Goal: Use online tool/utility: Utilize a website feature to perform a specific function

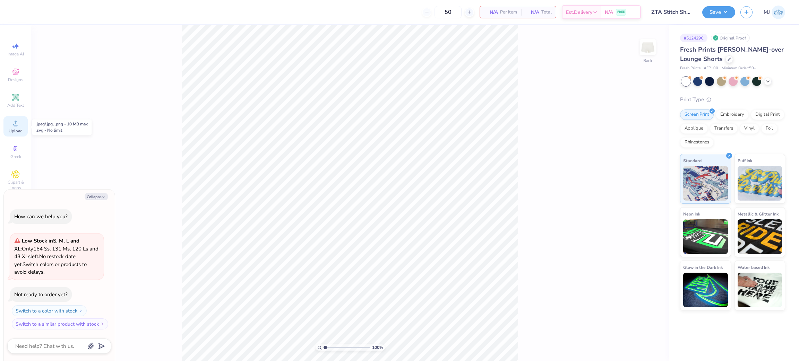
click at [20, 130] on span "Upload" at bounding box center [16, 131] width 14 height 6
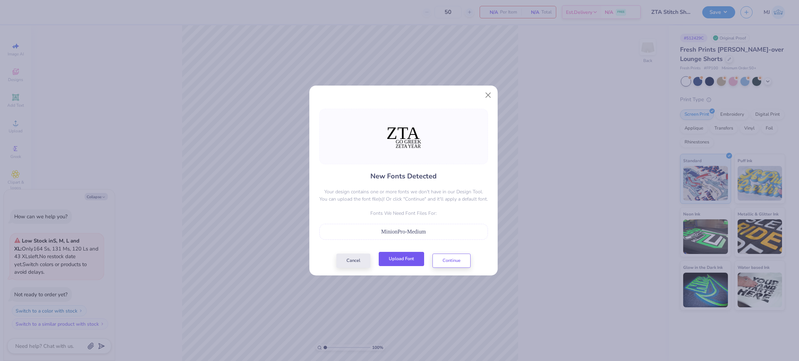
click at [400, 261] on button "Upload Font" at bounding box center [401, 259] width 45 height 14
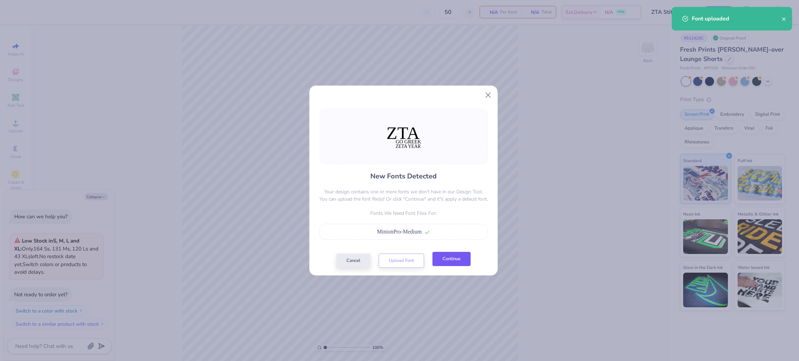
click at [449, 264] on button "Continue" at bounding box center [451, 259] width 38 height 14
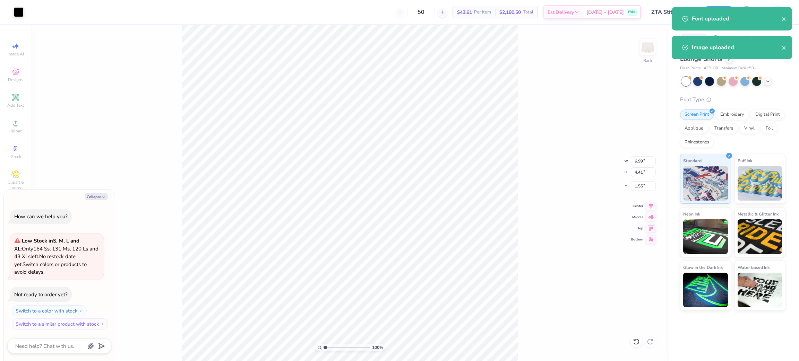
click at [537, 242] on div "100 % Back W 6.99 6.99 " H 4.41 4.41 " Y 1.55 1.55 " Center Middle Top Bottom" at bounding box center [350, 193] width 638 height 336
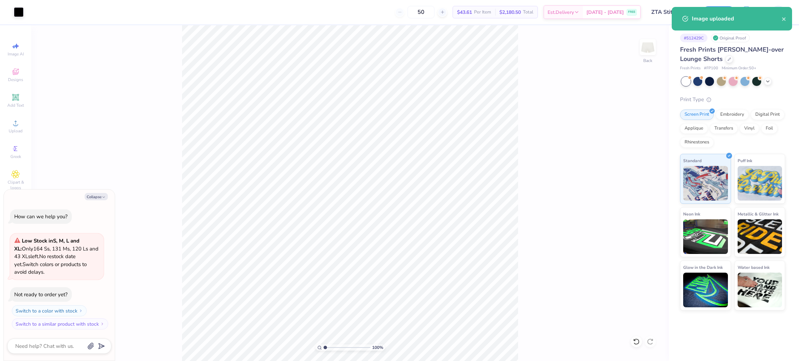
click at [483, 264] on div "100 % Back" at bounding box center [350, 193] width 638 height 336
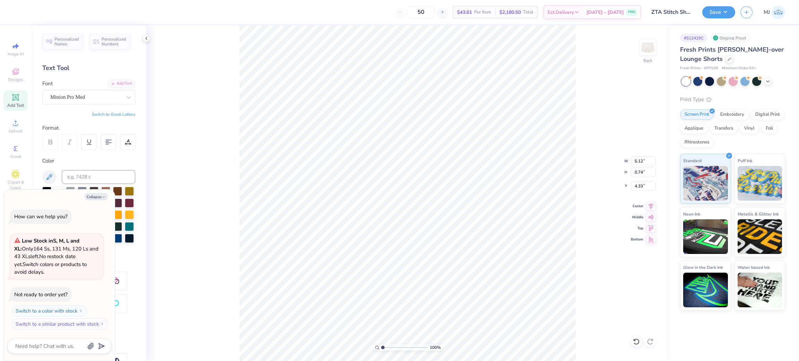
type textarea "x"
type input "5.14"
type input "1.63"
click at [543, 286] on li "Group" at bounding box center [542, 285] width 54 height 14
type textarea "x"
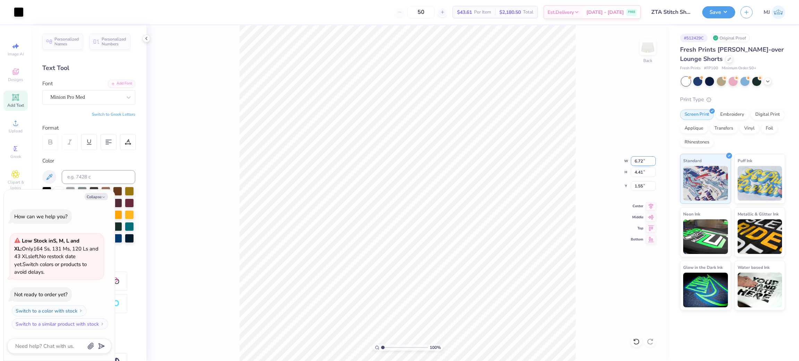
click at [637, 160] on input "6.72" at bounding box center [643, 161] width 25 height 10
click at [641, 171] on input "4.41" at bounding box center [643, 172] width 25 height 10
type input "6"
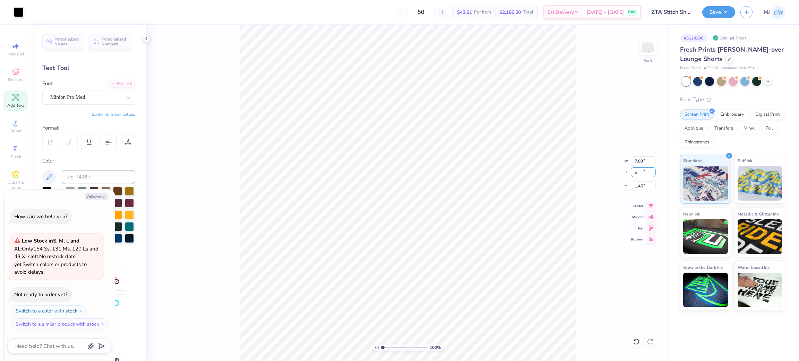
type textarea "x"
type input "7.03"
type input "4.61"
type input "1.45"
click at [640, 173] on input "4.61" at bounding box center [643, 172] width 25 height 10
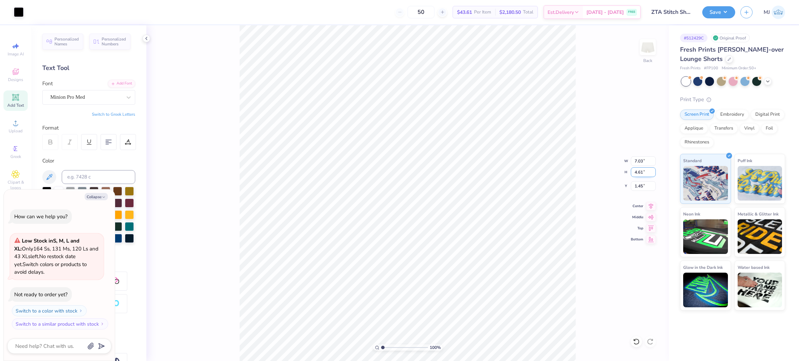
click at [640, 173] on input "4.61" at bounding box center [643, 172] width 25 height 10
click at [638, 162] on input "7.03" at bounding box center [643, 161] width 25 height 10
type input "6"
type textarea "x"
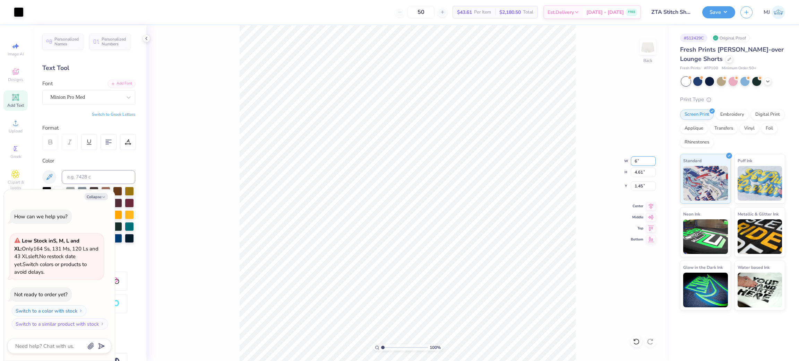
type input "6.00"
type input "3.94"
type input "1.78"
type textarea "x"
type input "3.99"
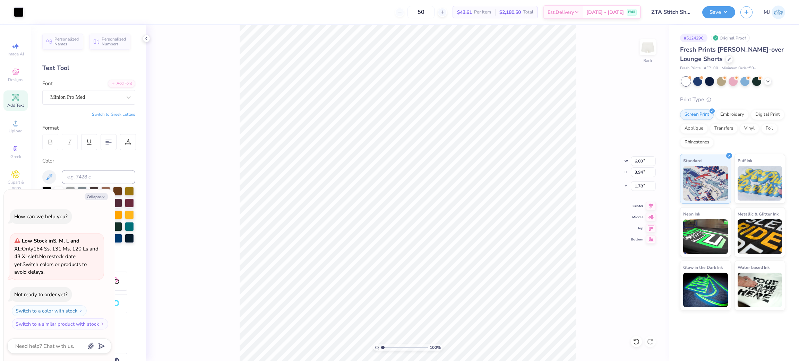
type input "6.00"
type input "0.70"
type textarea "x"
type input "4.03"
click at [637, 188] on input "0.69" at bounding box center [643, 186] width 25 height 10
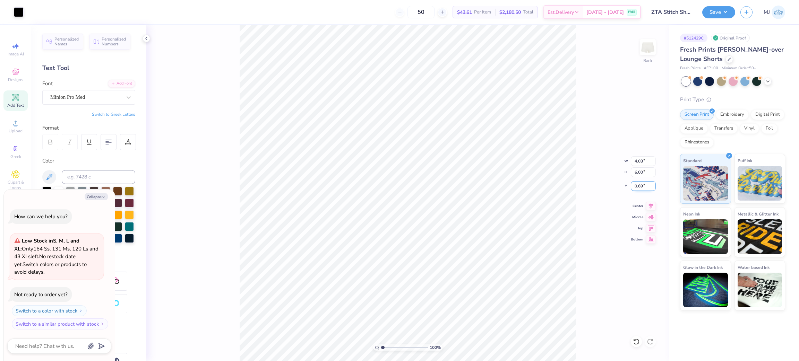
click at [638, 188] on input "0.69" at bounding box center [643, 186] width 25 height 10
type input "1"
type textarea "x"
type input "1.00"
type textarea "x"
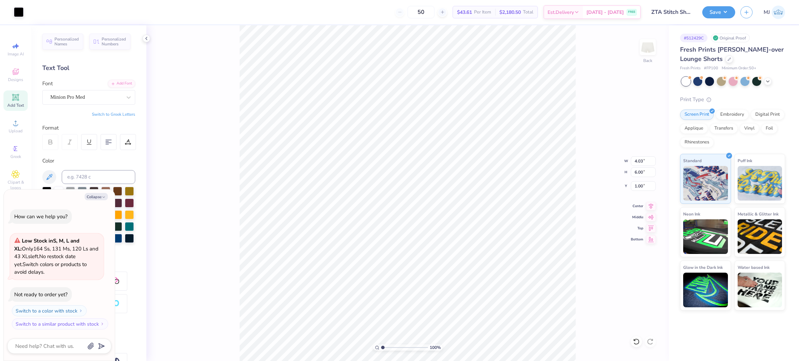
type input "0.75"
type textarea "x"
click at [638, 176] on input "6.00" at bounding box center [643, 172] width 25 height 10
type input "5.5"
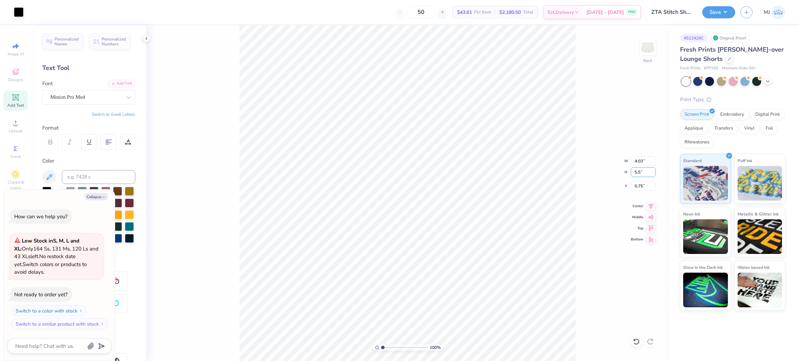
type textarea "x"
type input "3.68"
type input "5.50"
type input "1.00"
type textarea "x"
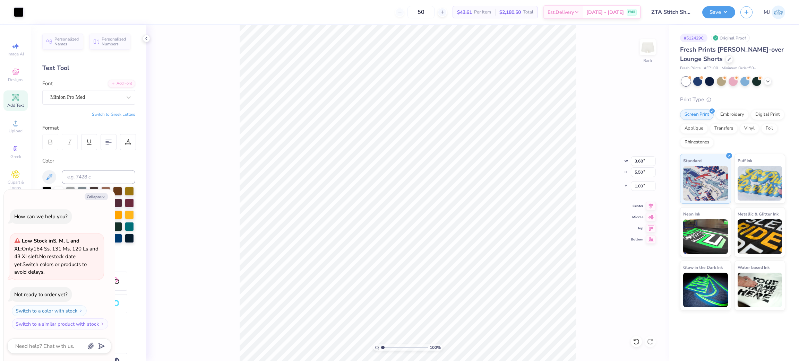
type input "4.20"
type input "5.91"
type input "0.85"
type textarea "x"
type input "0.79"
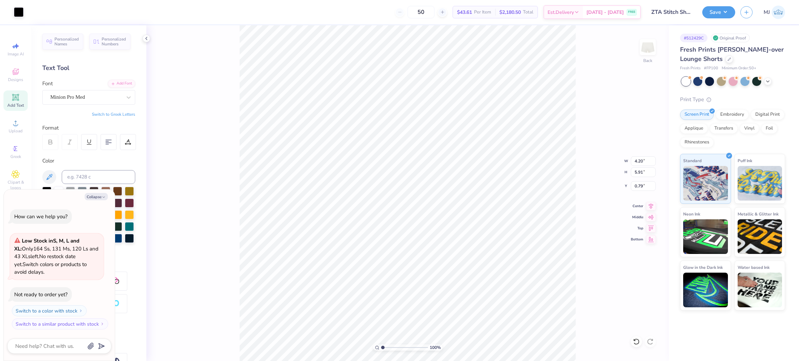
type textarea "x"
type input "4.14"
type input "5.85"
type input "0.82"
type textarea "x"
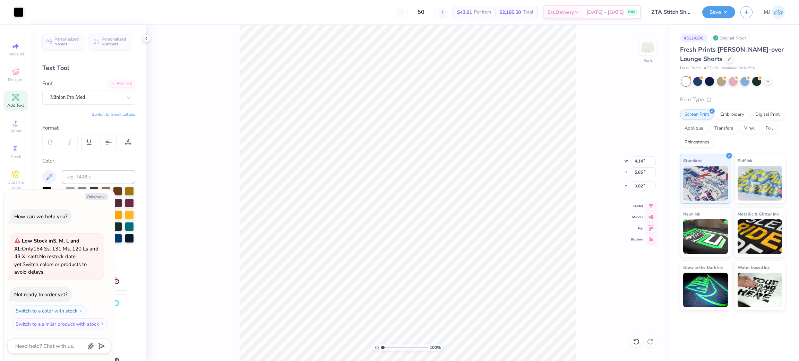
type input "0.67"
click at [642, 183] on input "0.67" at bounding box center [643, 186] width 25 height 10
click at [641, 186] on input "0.67" at bounding box center [643, 186] width 25 height 10
type input ".5"
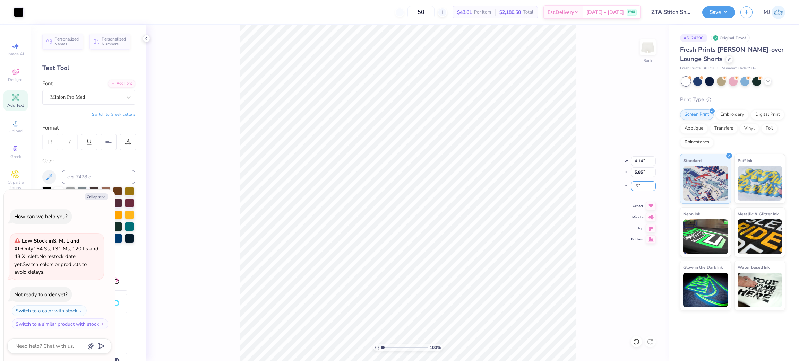
type textarea "x"
type input "0.50"
click at [596, 193] on div "100 % Back W 4.14 4.14 " H 5.85 5.85 " Y 0.50 0.50 " Center Middle Top Bottom" at bounding box center [407, 193] width 523 height 336
type textarea "x"
click at [638, 169] on input "5.85" at bounding box center [643, 172] width 25 height 10
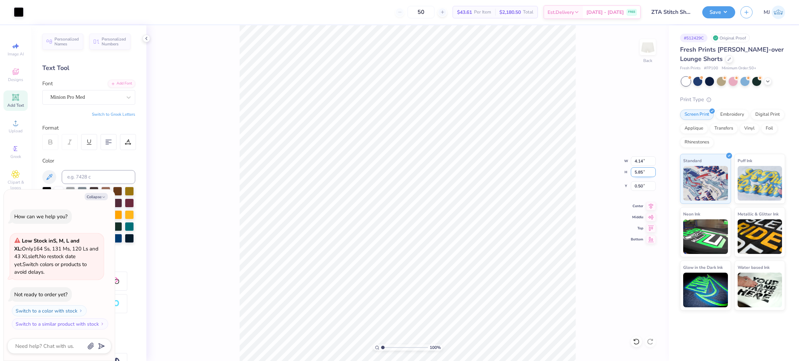
click at [638, 169] on input "5.85" at bounding box center [643, 172] width 25 height 10
type input "5"
type textarea "x"
type input "3.54"
type input "5.00"
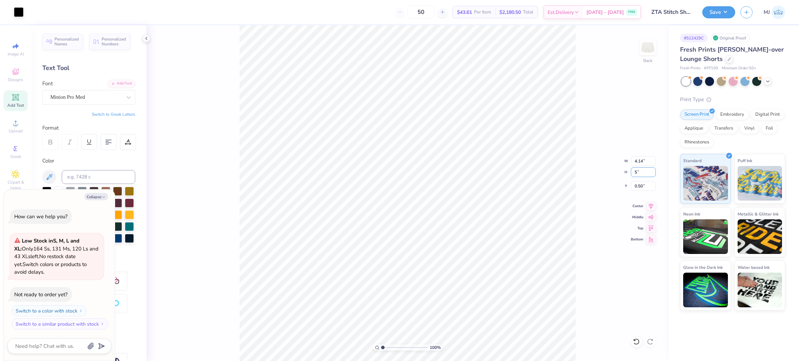
type input "0.93"
click at [638, 173] on input "5.00" at bounding box center [643, 172] width 25 height 10
type input "5.5"
type textarea "x"
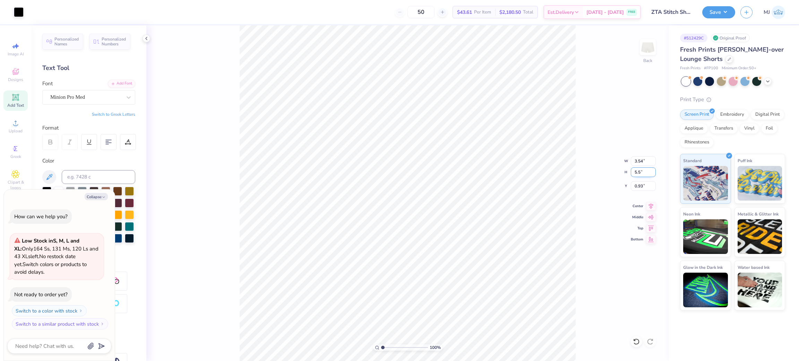
type input "3.89"
type input "5.50"
type input "0.68"
click at [592, 182] on div "100 % Back W 3.89 3.89 " H 5.50 5.50 " Y 0.68 0.68 " Center Middle Top Bottom" at bounding box center [407, 193] width 523 height 336
type textarea "x"
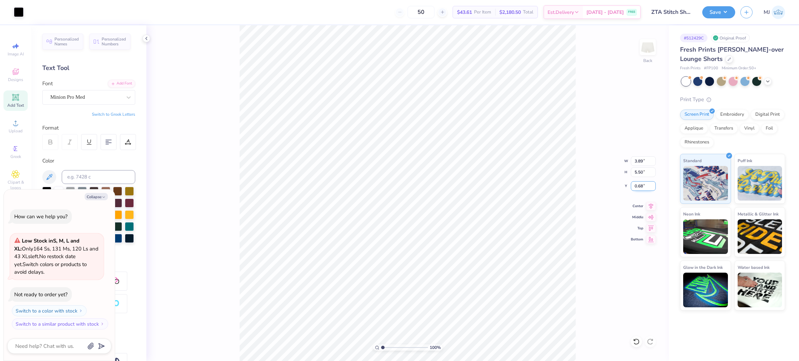
click at [636, 186] on input "0.68" at bounding box center [643, 186] width 25 height 10
type input "5"
type input ".5"
type textarea "x"
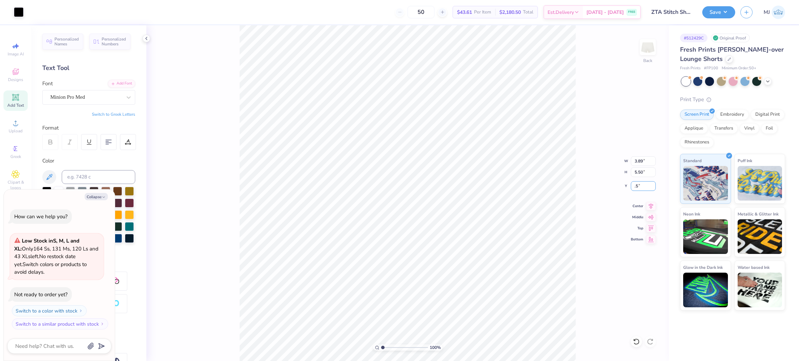
type input "0.50"
click at [724, 10] on button "Save" at bounding box center [718, 11] width 33 height 12
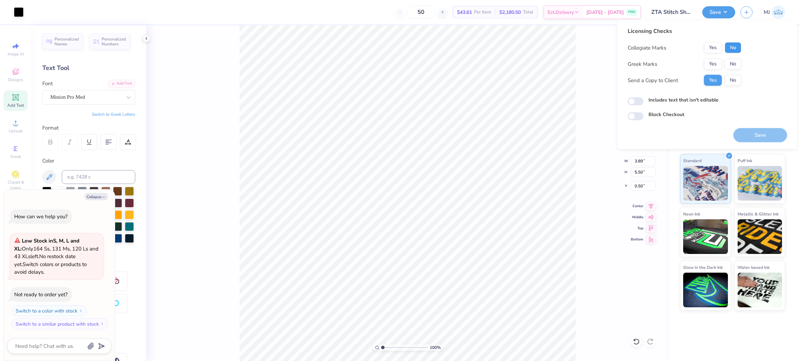
click at [733, 43] on button "No" at bounding box center [733, 47] width 17 height 11
click at [710, 61] on button "Yes" at bounding box center [713, 64] width 18 height 11
type textarea "x"
